Goal: Task Accomplishment & Management: Use online tool/utility

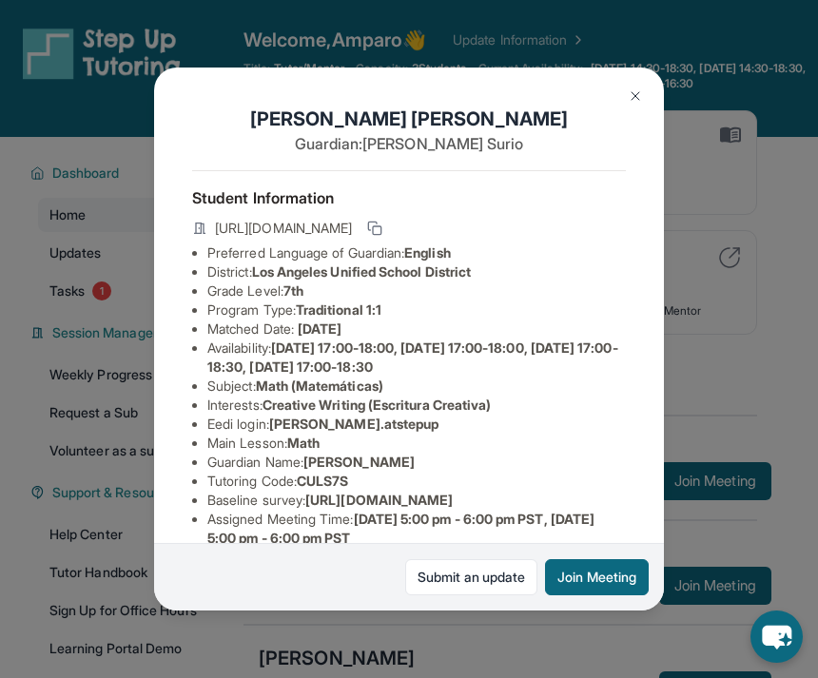
scroll to position [79, 2]
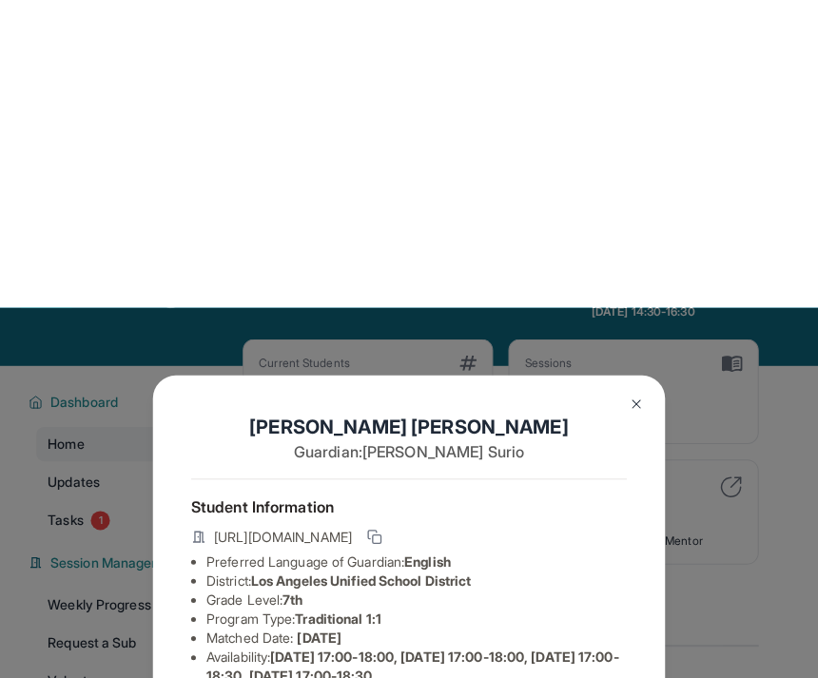
click at [637, 69] on div "Sessions 0" at bounding box center [632, 71] width 217 height 46
click at [639, 74] on div "Sessions 0" at bounding box center [632, 71] width 217 height 46
click at [644, 68] on div "Sessions 0" at bounding box center [632, 71] width 217 height 46
click at [643, 68] on div "Sessions 0" at bounding box center [632, 71] width 217 height 46
click at [641, 69] on div "Sessions 0" at bounding box center [632, 71] width 217 height 46
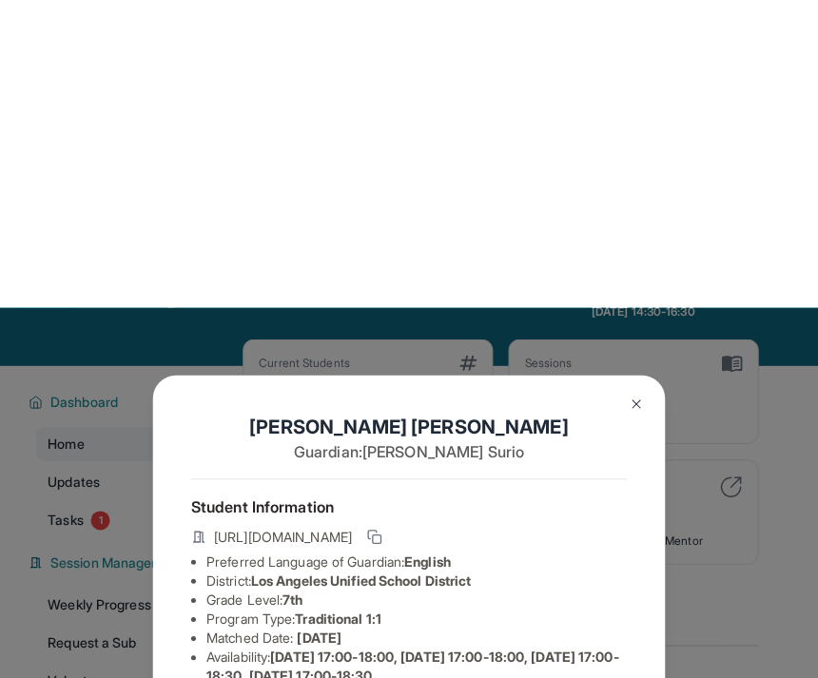
click at [631, 65] on div "Sessions 0" at bounding box center [632, 71] width 217 height 46
click at [625, 64] on div "Sessions 0" at bounding box center [632, 71] width 217 height 46
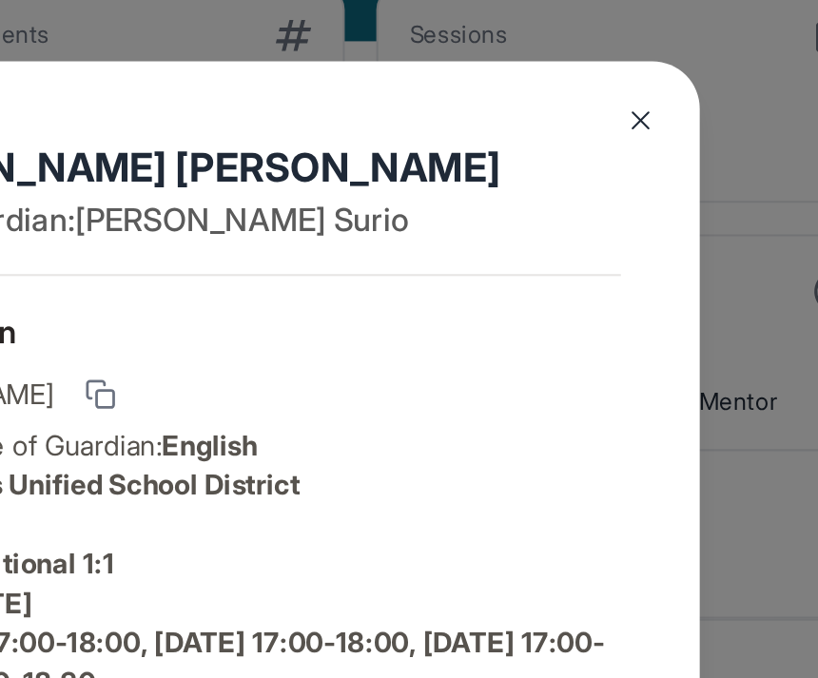
click at [628, 88] on img at bounding box center [635, 95] width 15 height 15
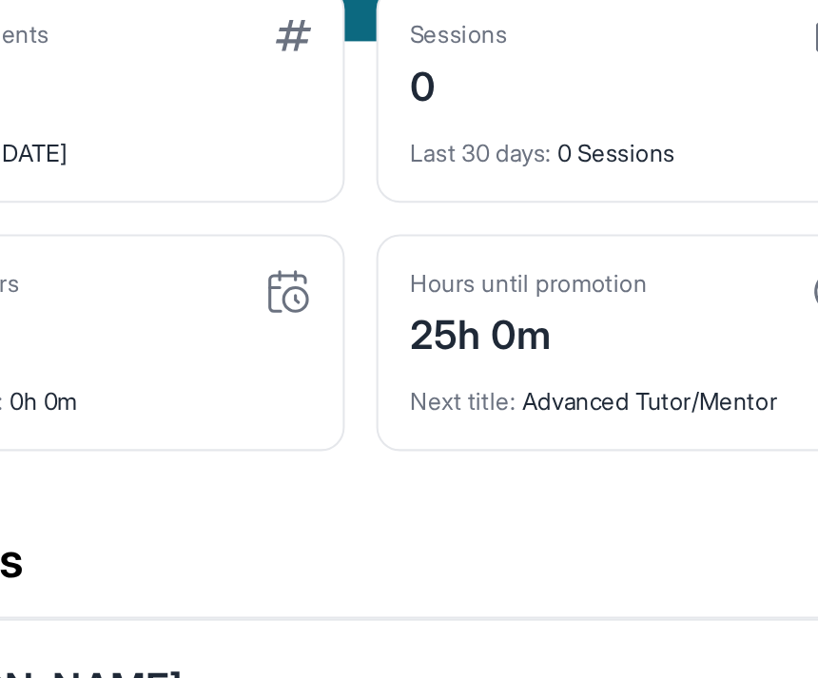
click at [524, 48] on div "Sessions 0" at bounding box center [632, 71] width 217 height 46
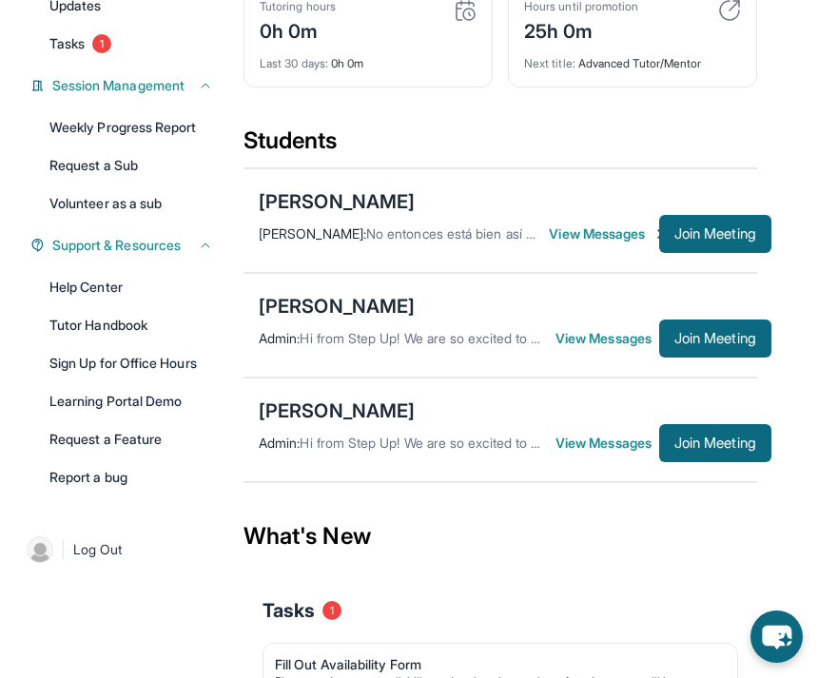
scroll to position [246, 0]
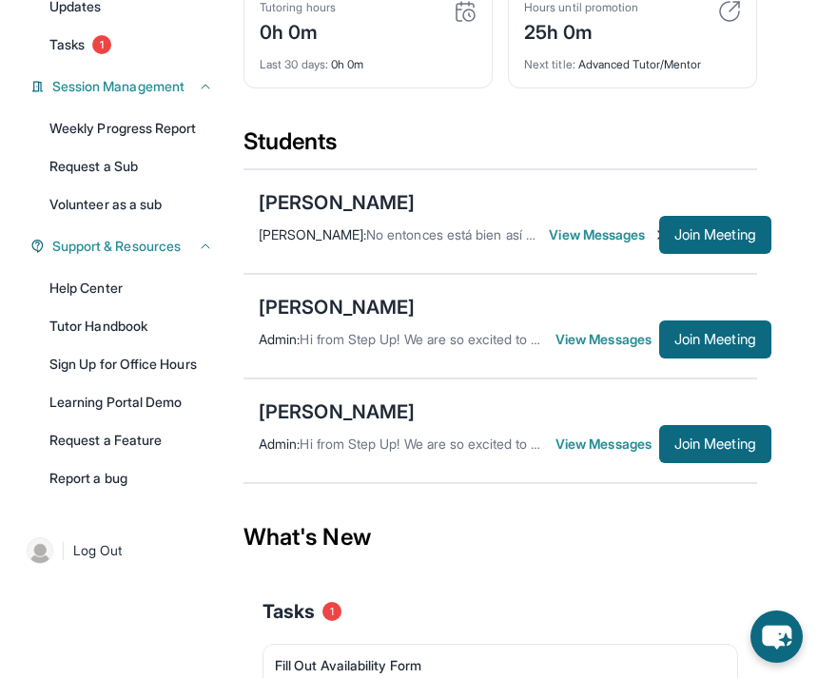
click at [394, 200] on div "[PERSON_NAME]" at bounding box center [337, 202] width 156 height 27
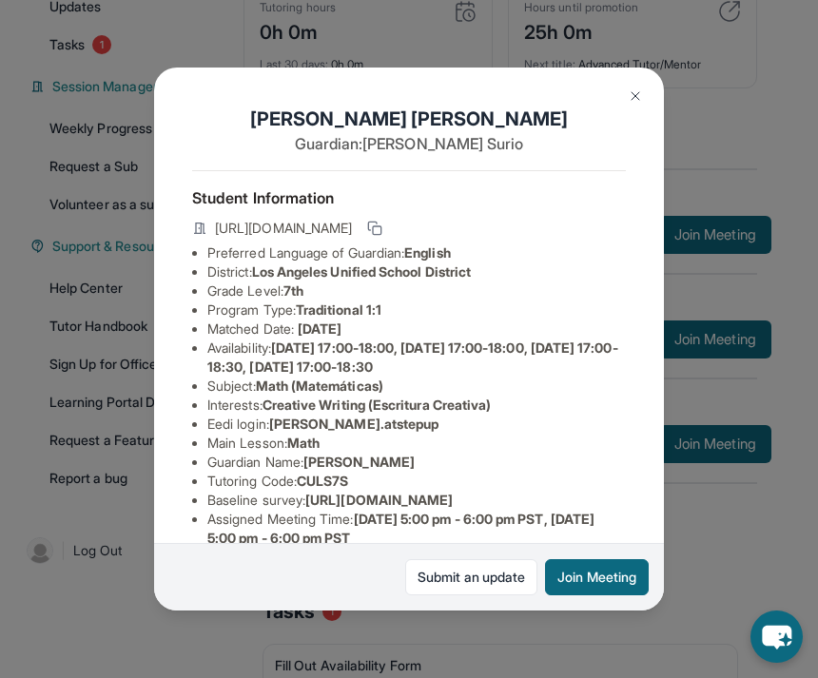
scroll to position [0, 15]
click at [641, 104] on img at bounding box center [635, 95] width 15 height 15
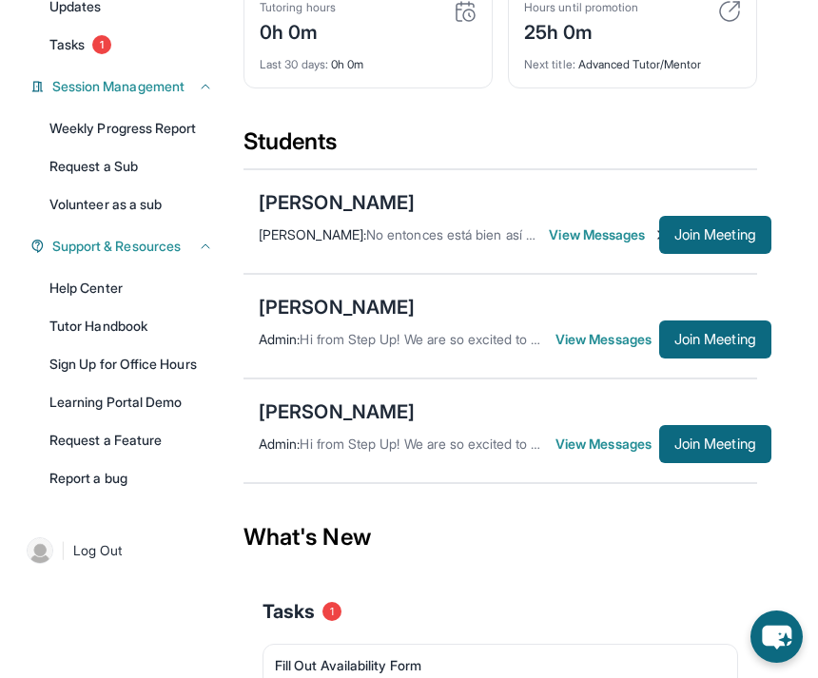
click at [415, 315] on div "[PERSON_NAME]" at bounding box center [337, 307] width 156 height 27
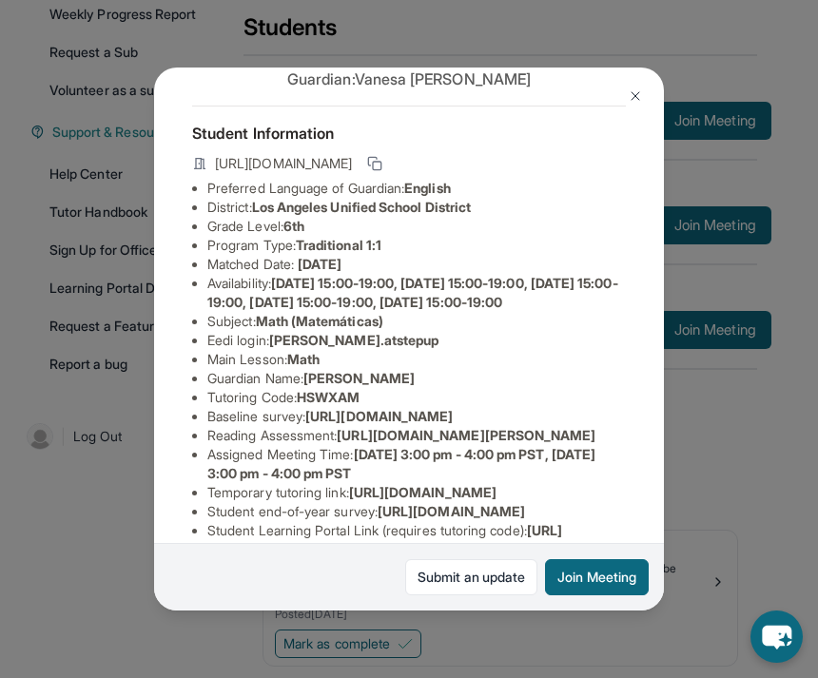
scroll to position [357, 0]
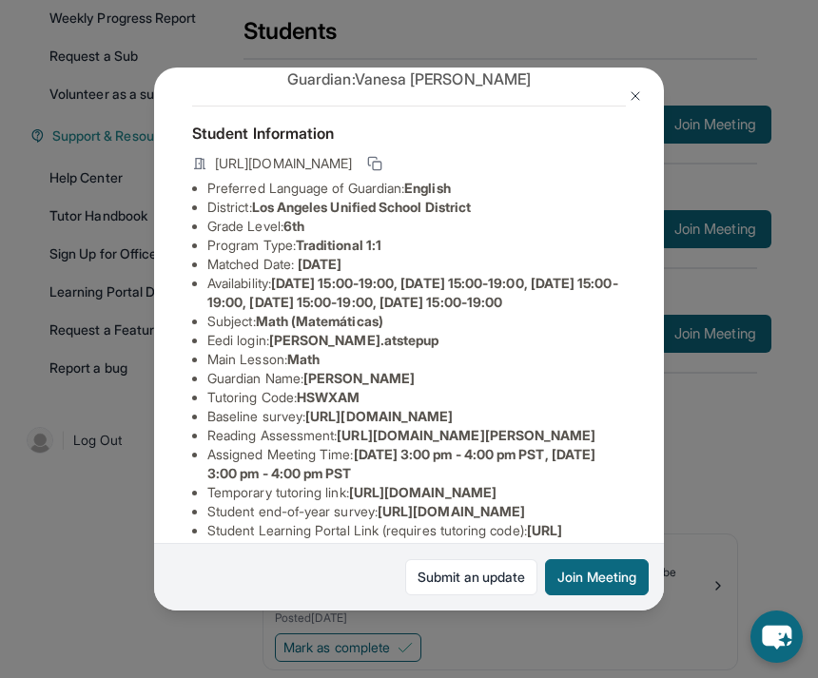
click at [613, 595] on button "Join Meeting" at bounding box center [597, 577] width 104 height 36
